Goal: Transaction & Acquisition: Purchase product/service

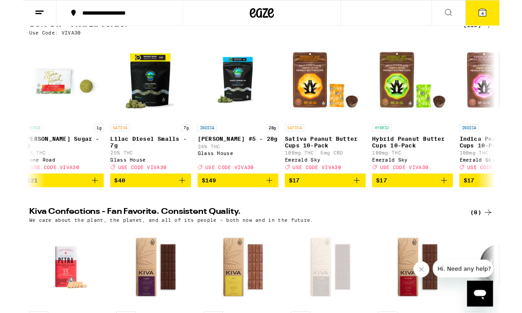
scroll to position [0, 772]
